Goal: Task Accomplishment & Management: Manage account settings

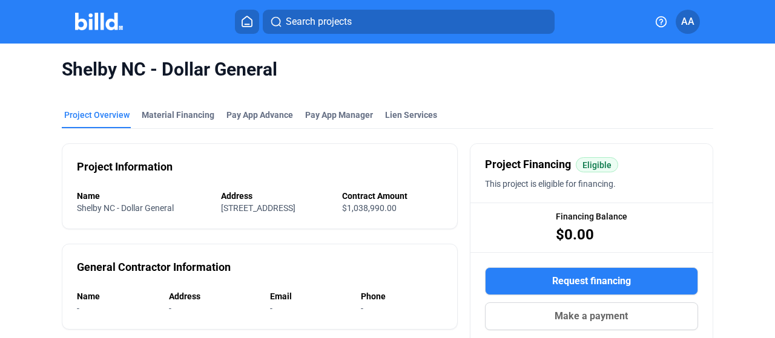
click at [491, 82] on div "Shelby NC - Dollar General" at bounding box center [387, 70] width 651 height 52
click at [62, 93] on div "Shelby NC - Dollar General" at bounding box center [387, 70] width 651 height 52
click at [151, 115] on div "Material Financing" at bounding box center [178, 115] width 73 height 12
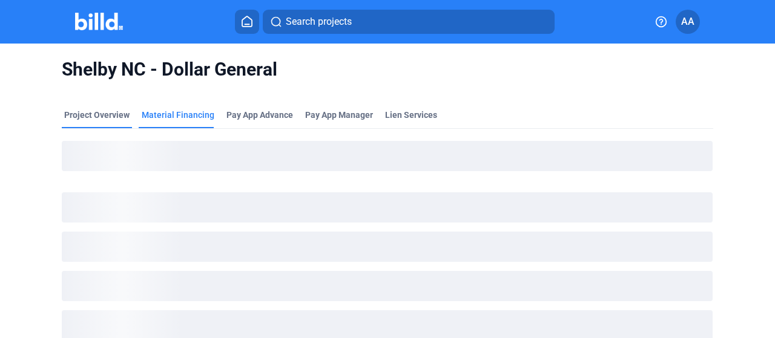
click at [102, 113] on div "Project Overview" at bounding box center [96, 115] width 65 height 12
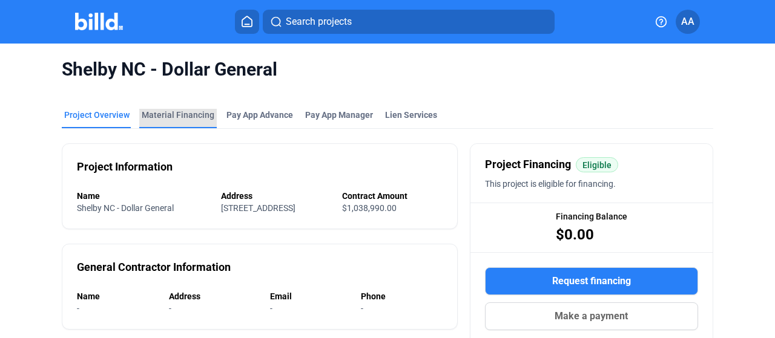
click at [184, 117] on div "Material Financing" at bounding box center [178, 115] width 73 height 12
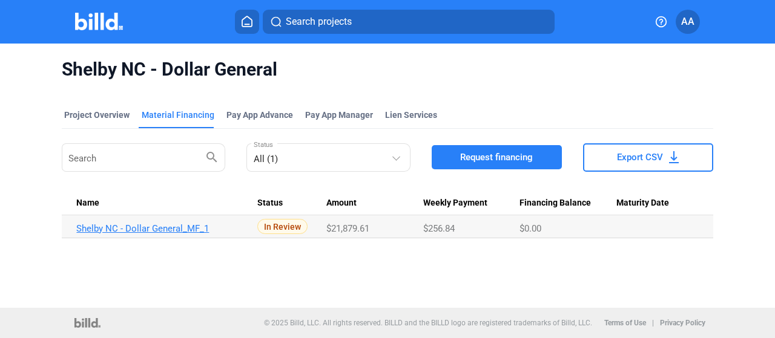
click at [241, 231] on link "Shelby NC - Dollar General_MF_1" at bounding box center [161, 228] width 171 height 11
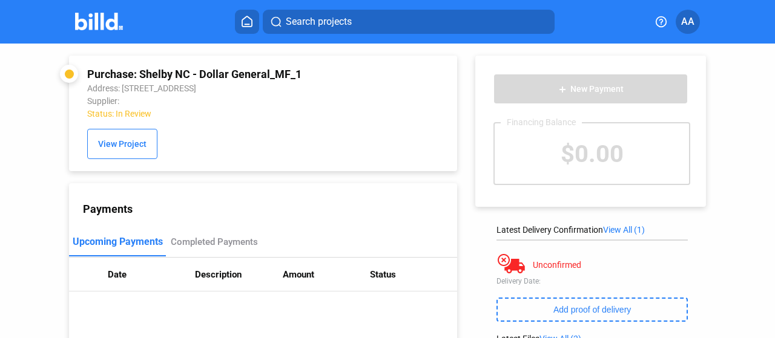
drag, startPoint x: 90, startPoint y: 75, endPoint x: 359, endPoint y: 97, distance: 270.8
click at [322, 74] on div "Purchase: Shelby NC - Dollar General_MF_1" at bounding box center [227, 74] width 281 height 13
click at [369, 105] on div "Purchase: Shelby NC - Dollar General_MF_1 Address: [STREET_ADDRESS] Supplier: S…" at bounding box center [263, 113] width 352 height 91
